Goal: Transaction & Acquisition: Purchase product/service

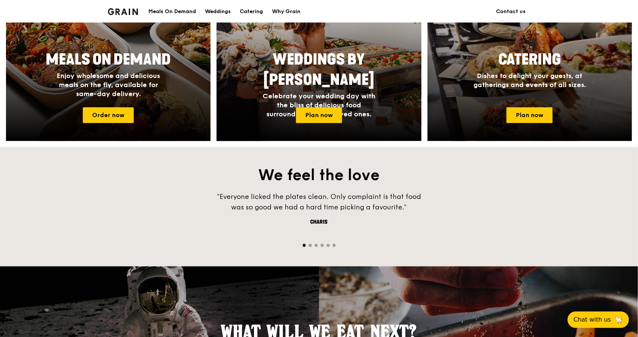
scroll to position [363, 0]
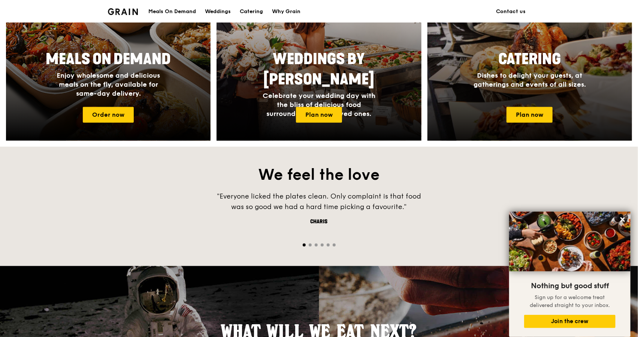
click at [497, 57] on h2 "Catering" at bounding box center [529, 59] width 141 height 20
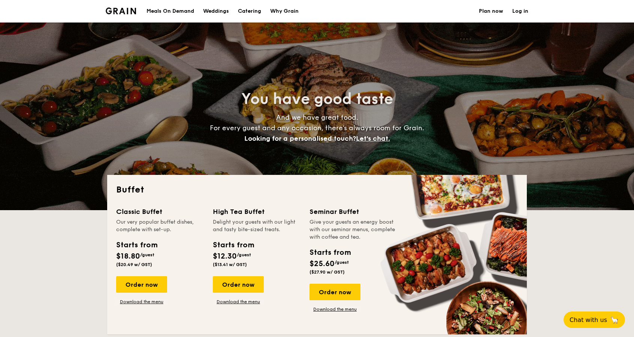
select select
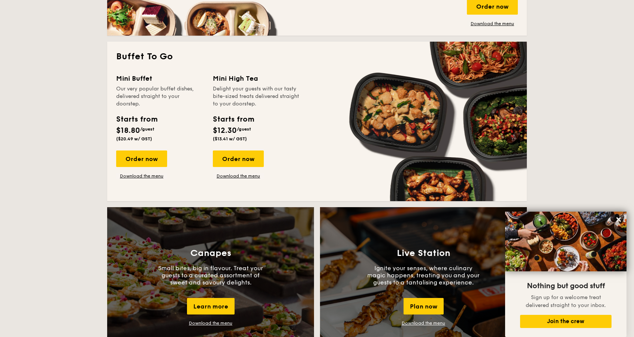
scroll to position [451, 0]
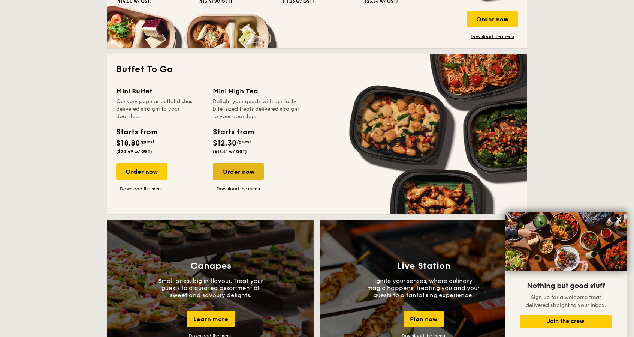
click at [244, 173] on div "Order now" at bounding box center [238, 171] width 51 height 16
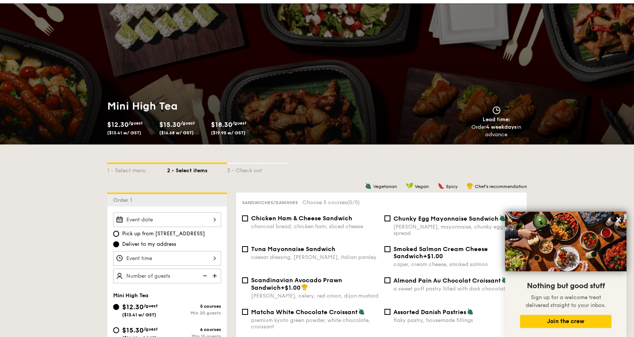
scroll to position [19, 0]
